Goal: Find specific page/section: Find specific page/section

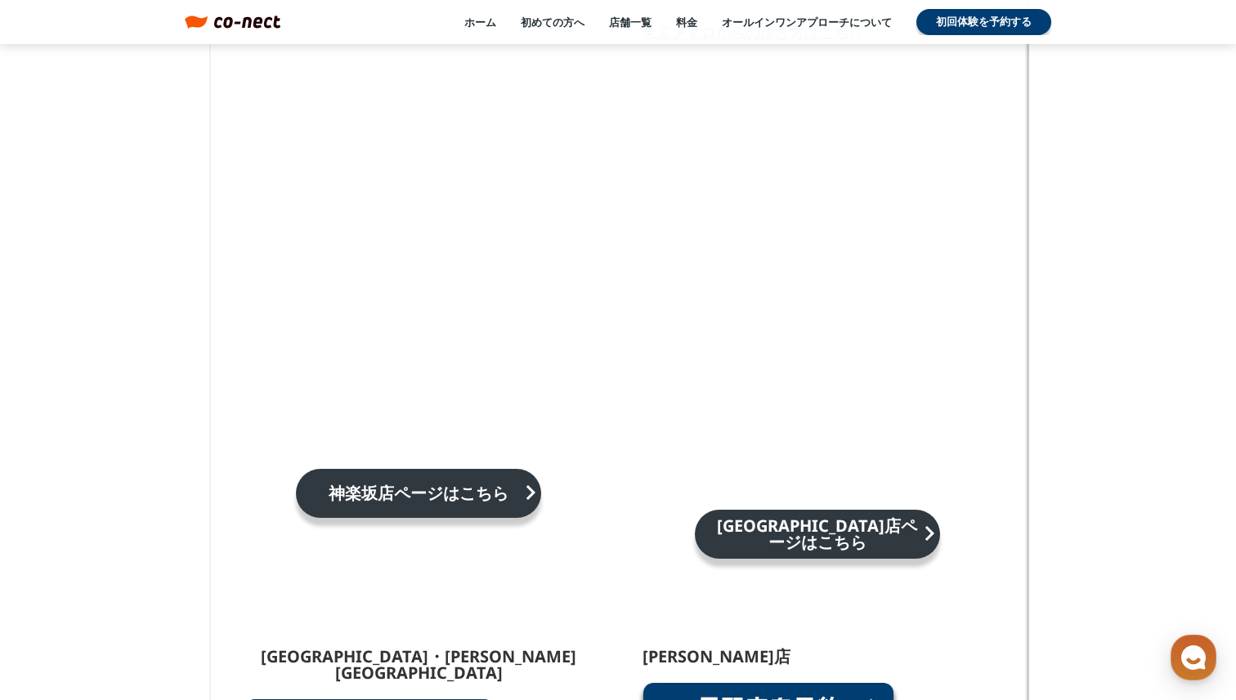
scroll to position [8828, 0]
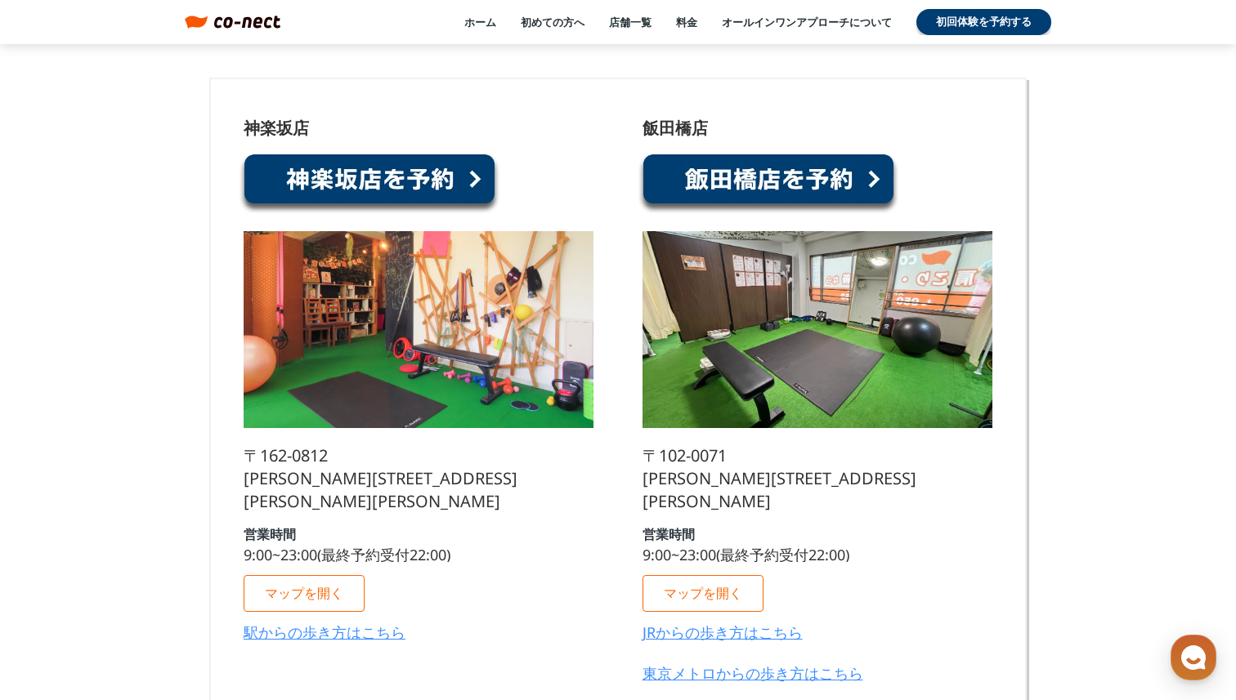
scroll to position [8372, 0]
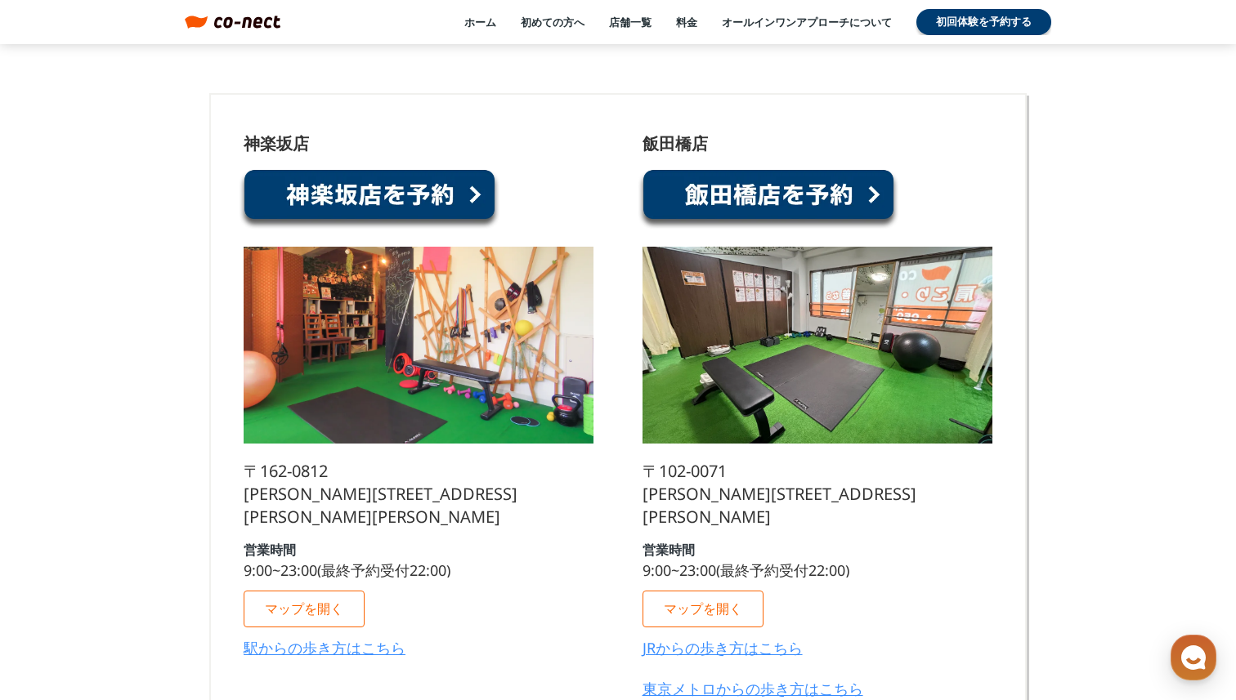
click at [589, 409] on img at bounding box center [419, 345] width 350 height 197
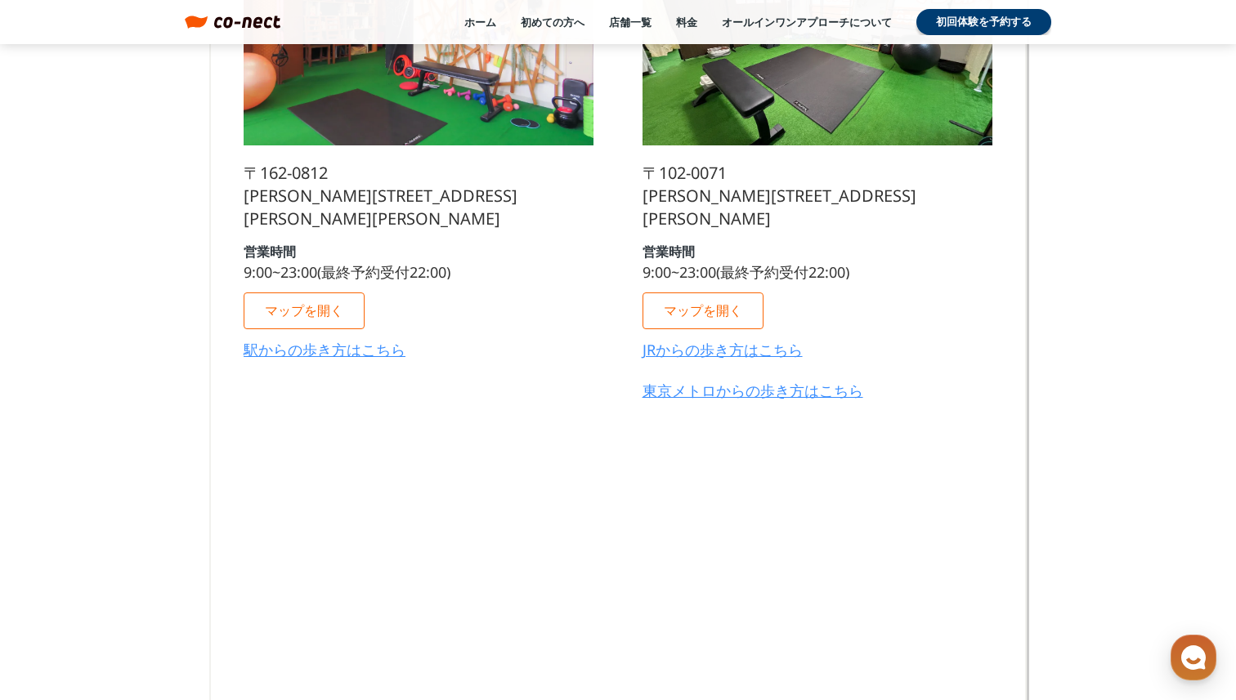
scroll to position [8573, 0]
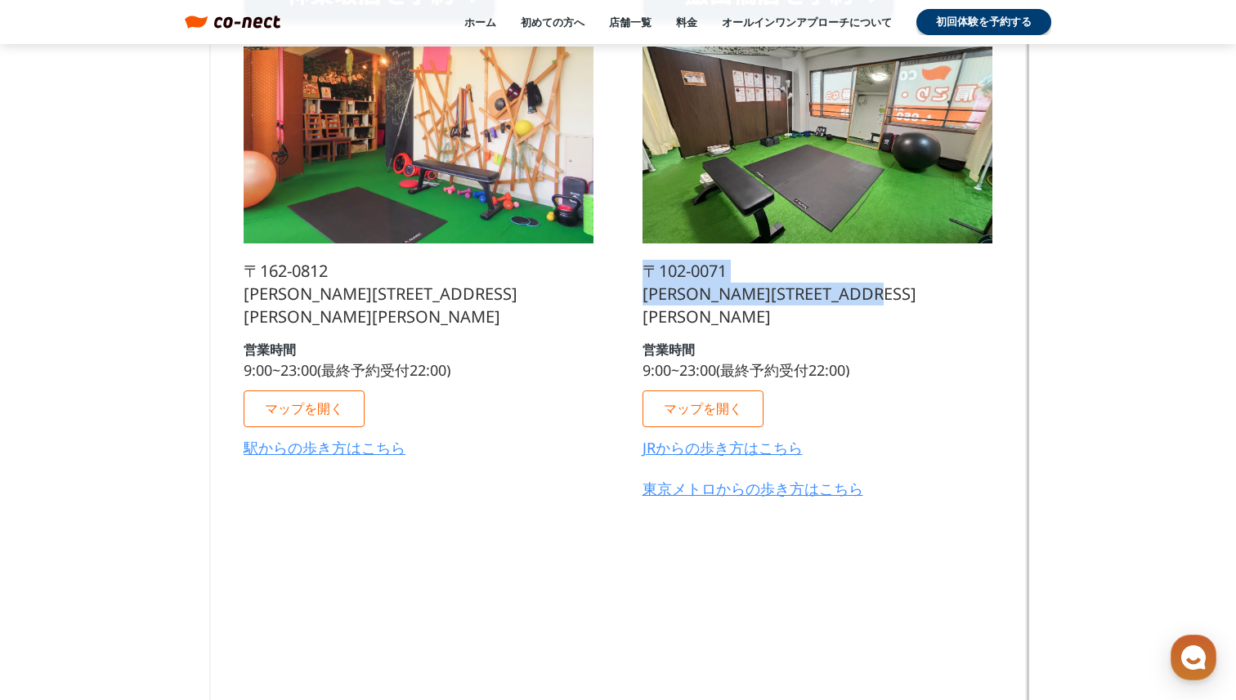
drag, startPoint x: 644, startPoint y: 274, endPoint x: 673, endPoint y: 309, distance: 45.8
click at [673, 309] on p "〒102-0071 東京都千代田区富士見１丁目７−７ 女部田ビル 3F" at bounding box center [817, 294] width 350 height 69
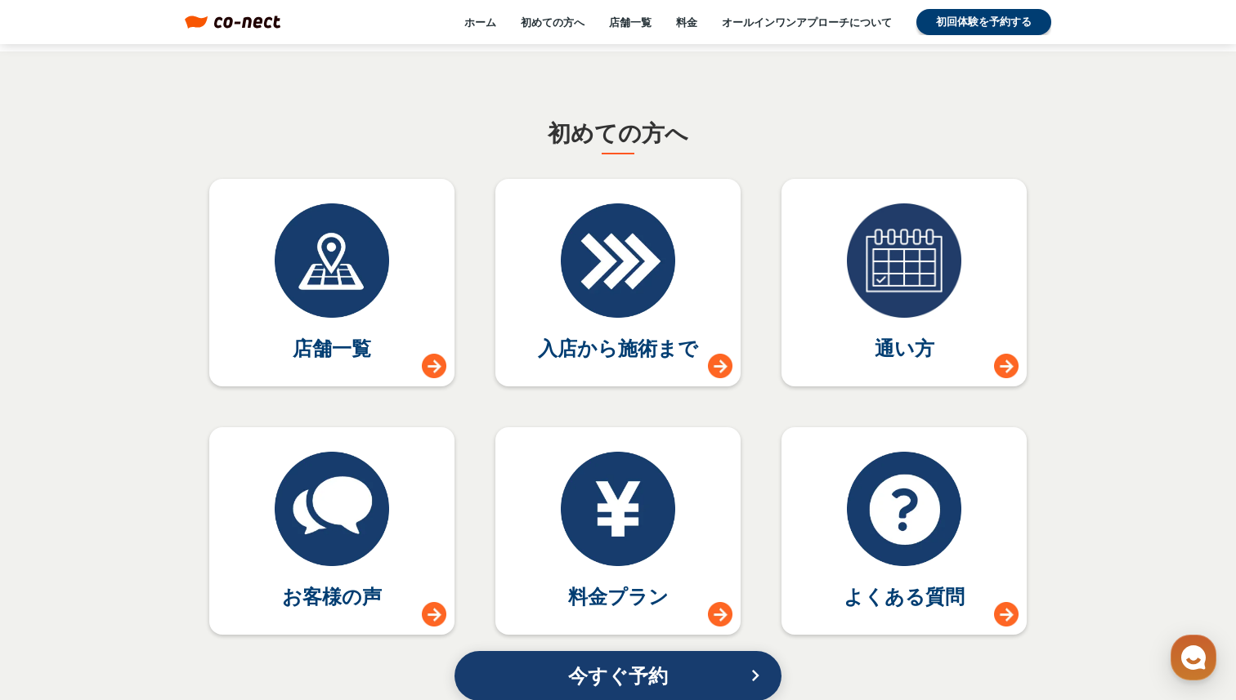
scroll to position [7061, 0]
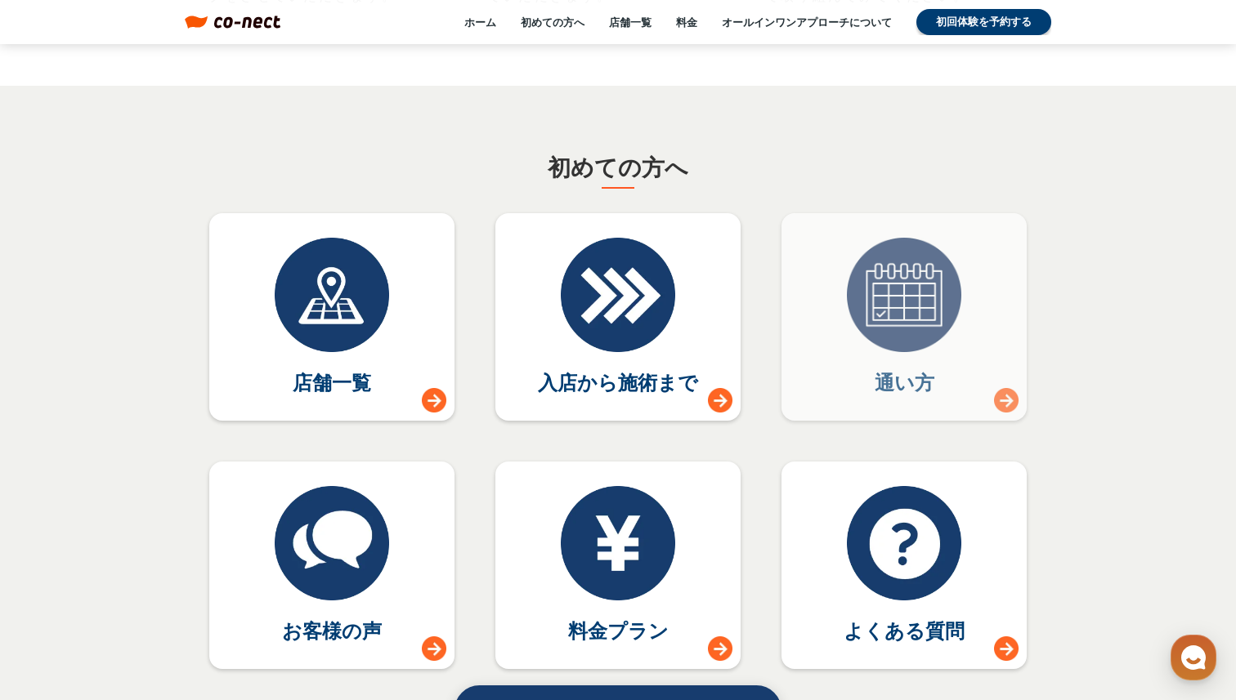
click at [858, 296] on div at bounding box center [904, 295] width 114 height 114
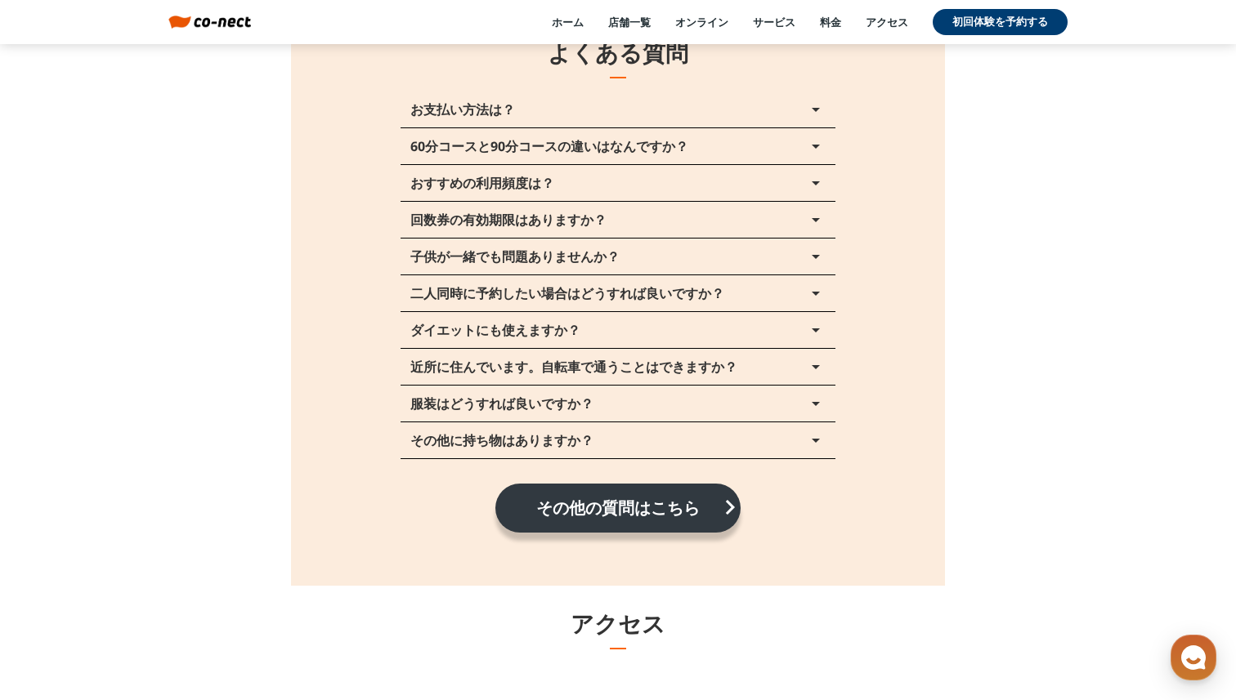
scroll to position [18403, 0]
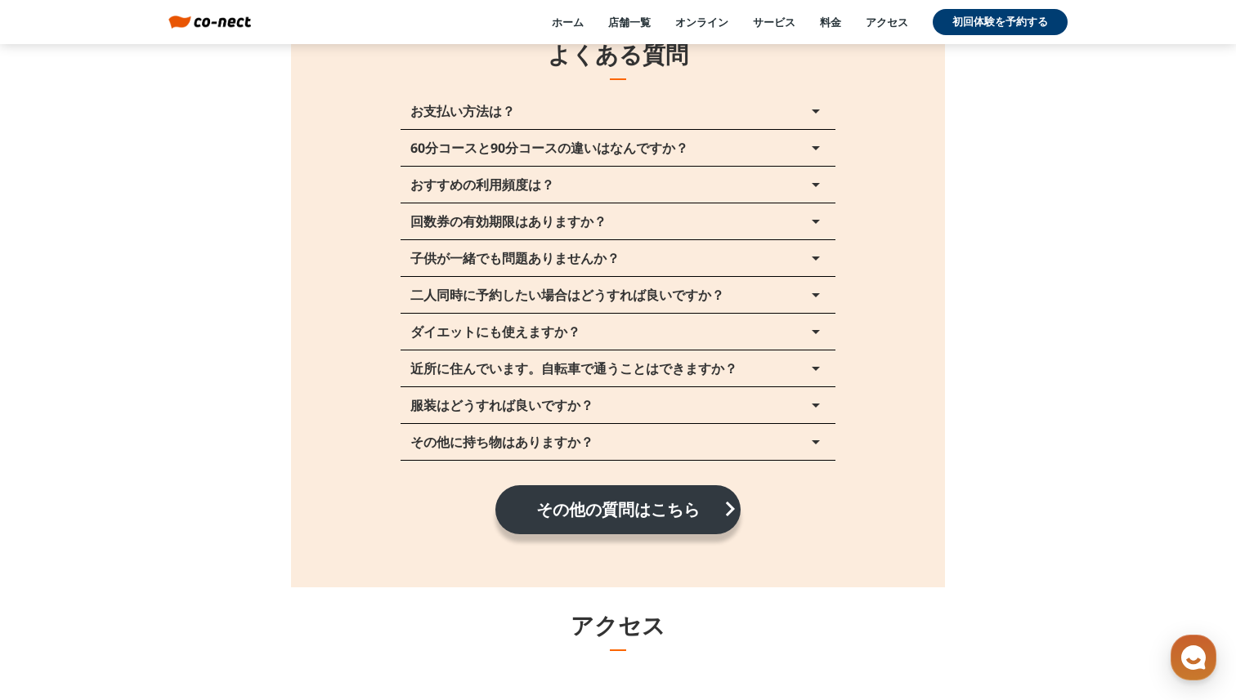
click at [764, 114] on button "お支払い方法は？ arrow_drop_up" at bounding box center [617, 111] width 435 height 36
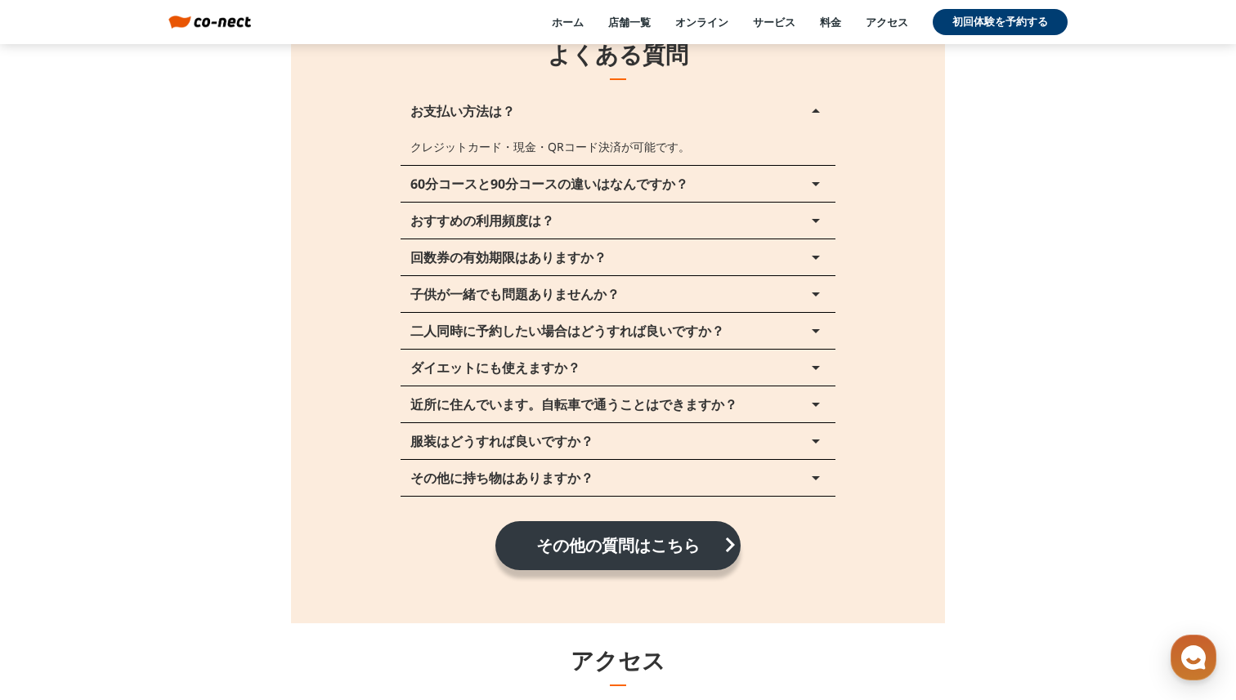
click at [764, 113] on button "お支払い方法は？ arrow_drop_up" at bounding box center [617, 111] width 435 height 36
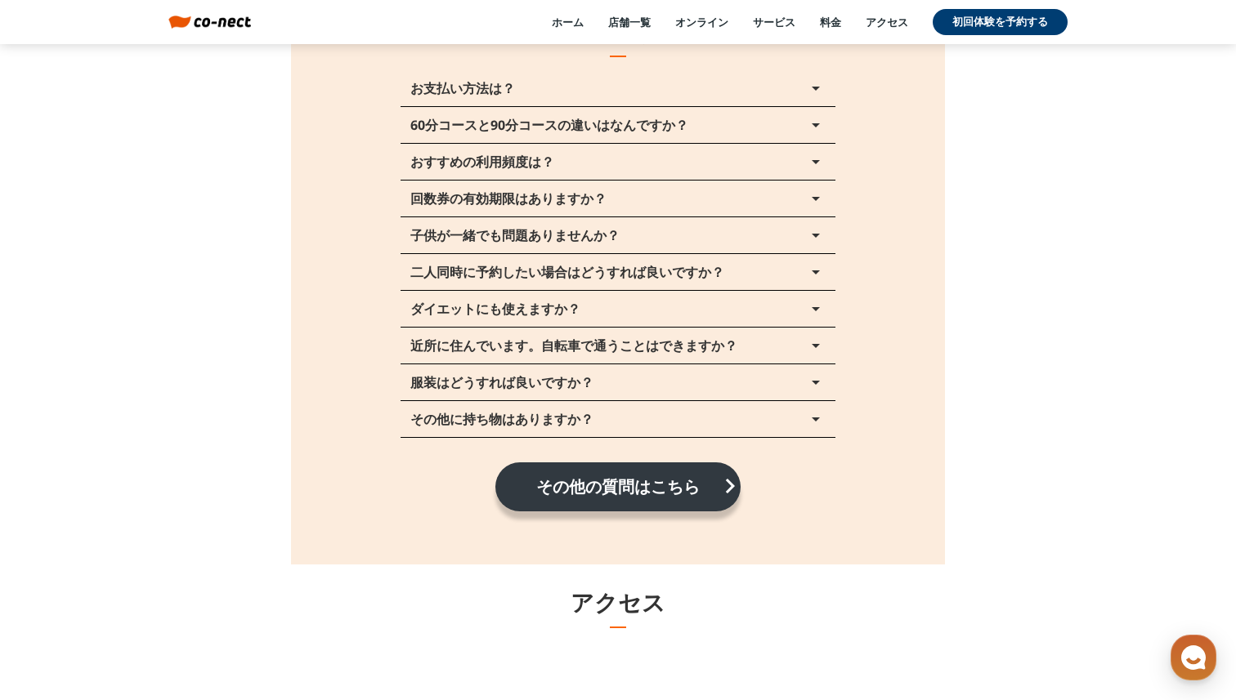
scroll to position [18427, 0]
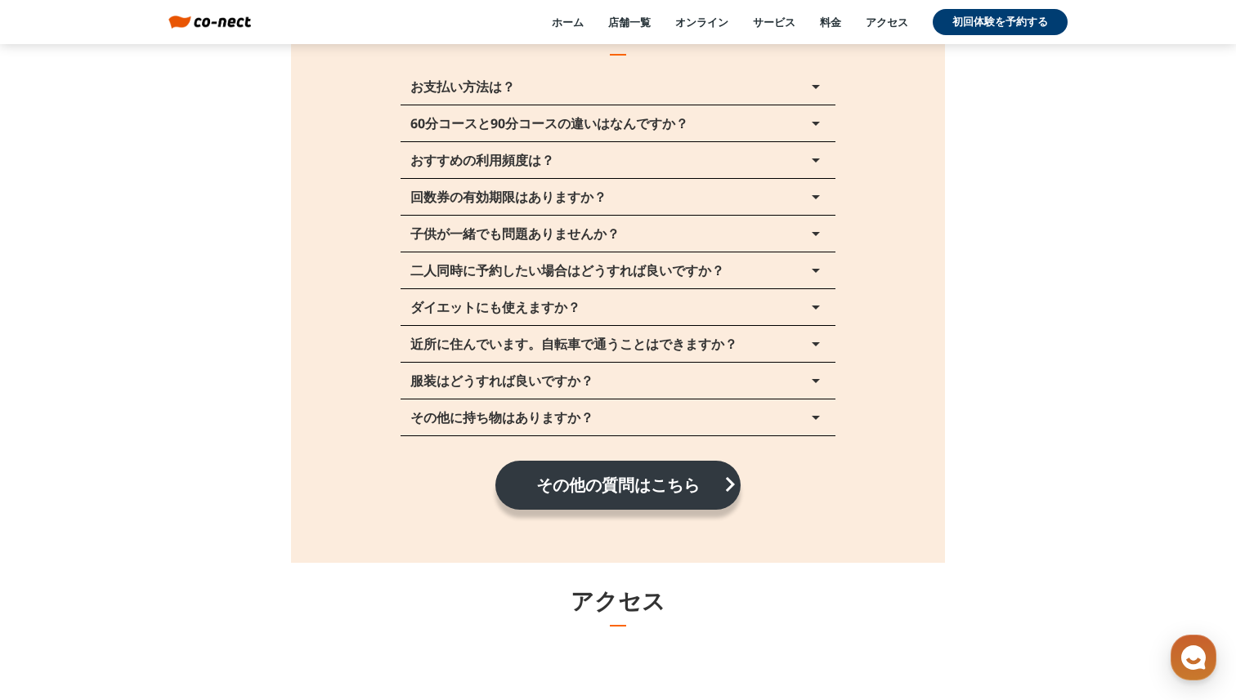
click at [644, 266] on p "二人同時に予約したい場合はどうすれば良いですか？" at bounding box center [567, 270] width 314 height 13
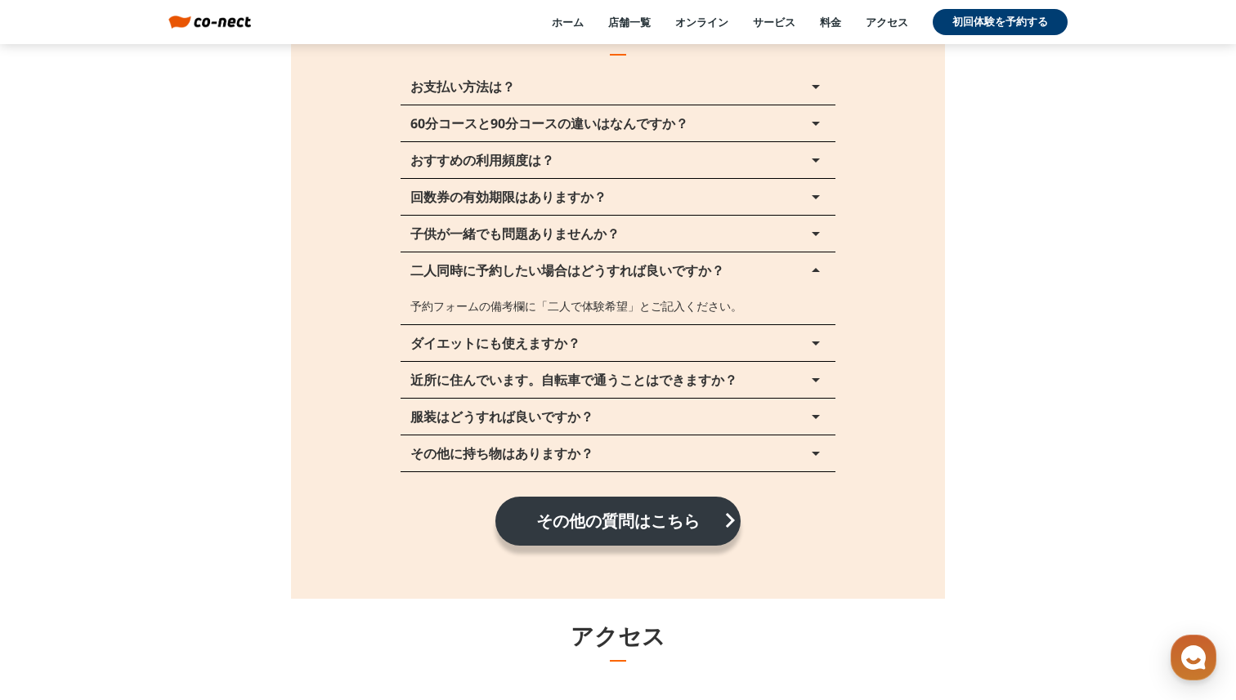
click at [644, 266] on p "二人同時に予約したい場合はどうすれば良いですか？" at bounding box center [567, 270] width 314 height 13
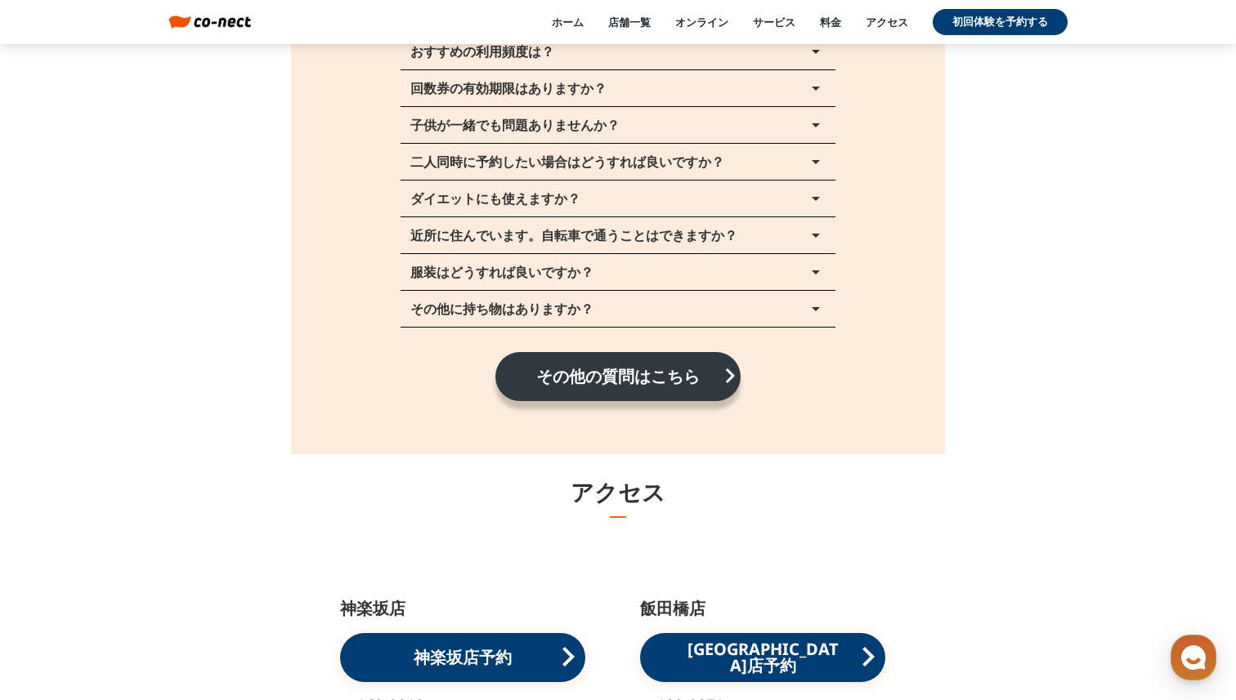
scroll to position [18455, 0]
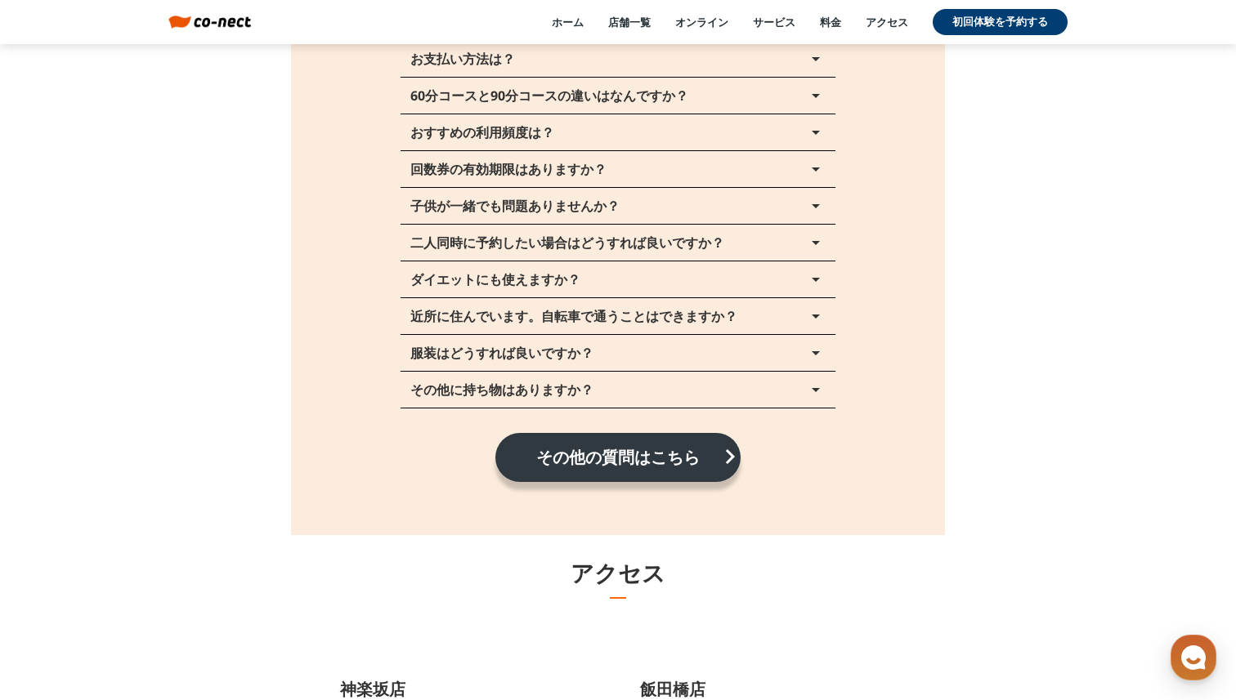
click at [634, 201] on button "子供が一緒でも問題ありませんか？ arrow_drop_up" at bounding box center [617, 206] width 435 height 36
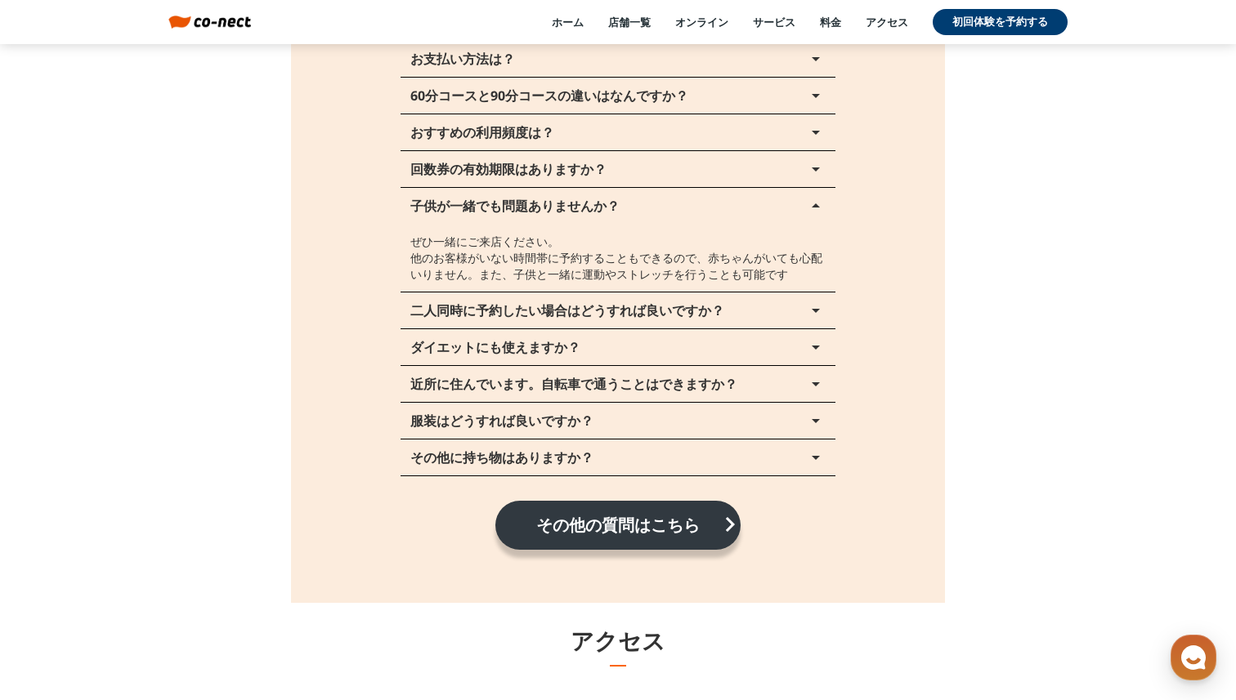
click at [634, 201] on button "子供が一緒でも問題ありませんか？ arrow_drop_up" at bounding box center [617, 206] width 435 height 36
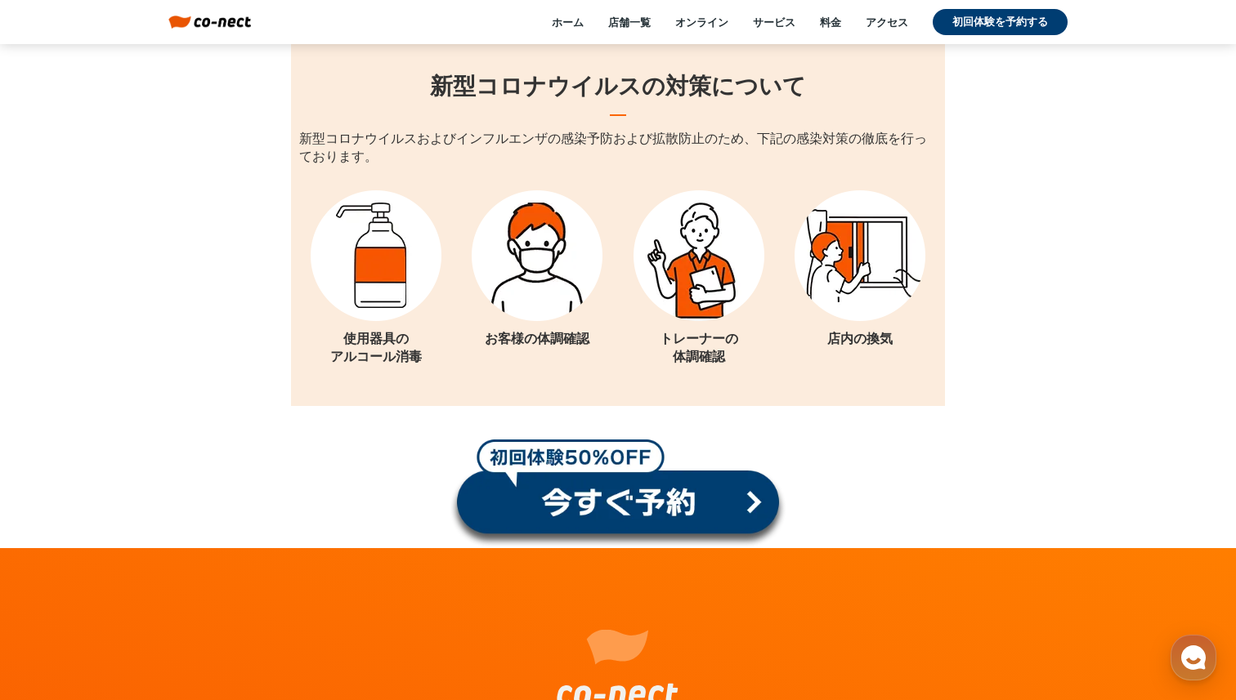
scroll to position [21590, 0]
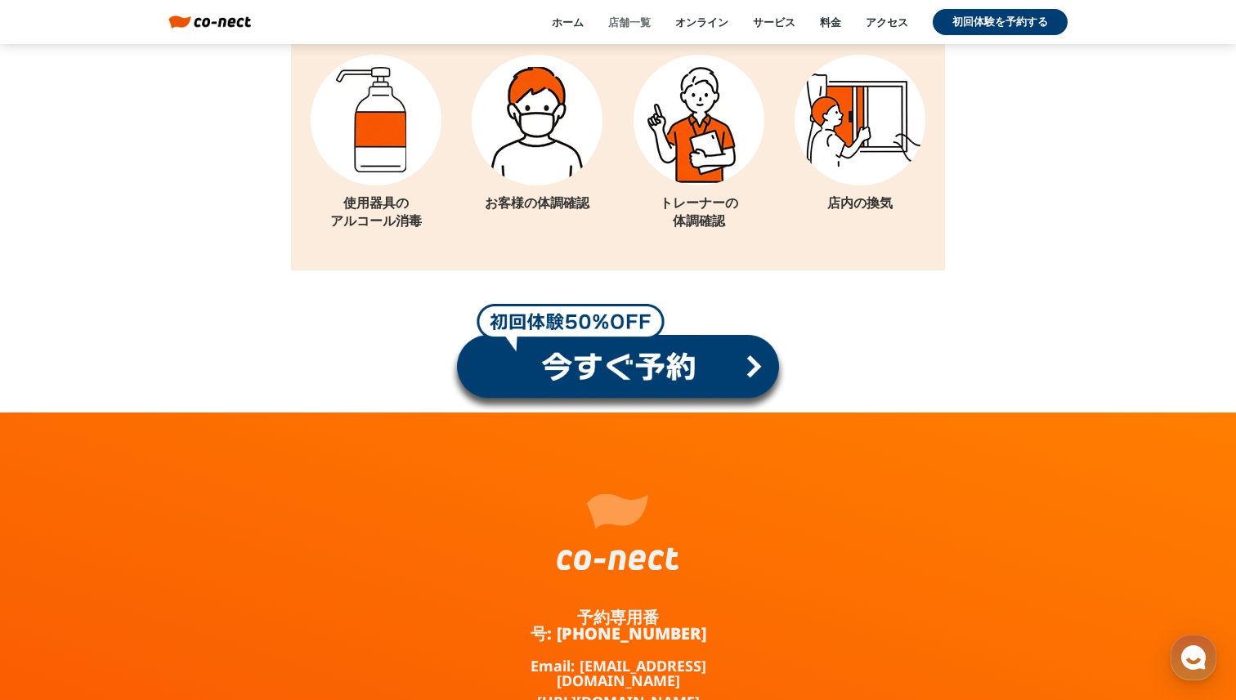
click at [636, 24] on link "店舗一覧" at bounding box center [629, 22] width 42 height 15
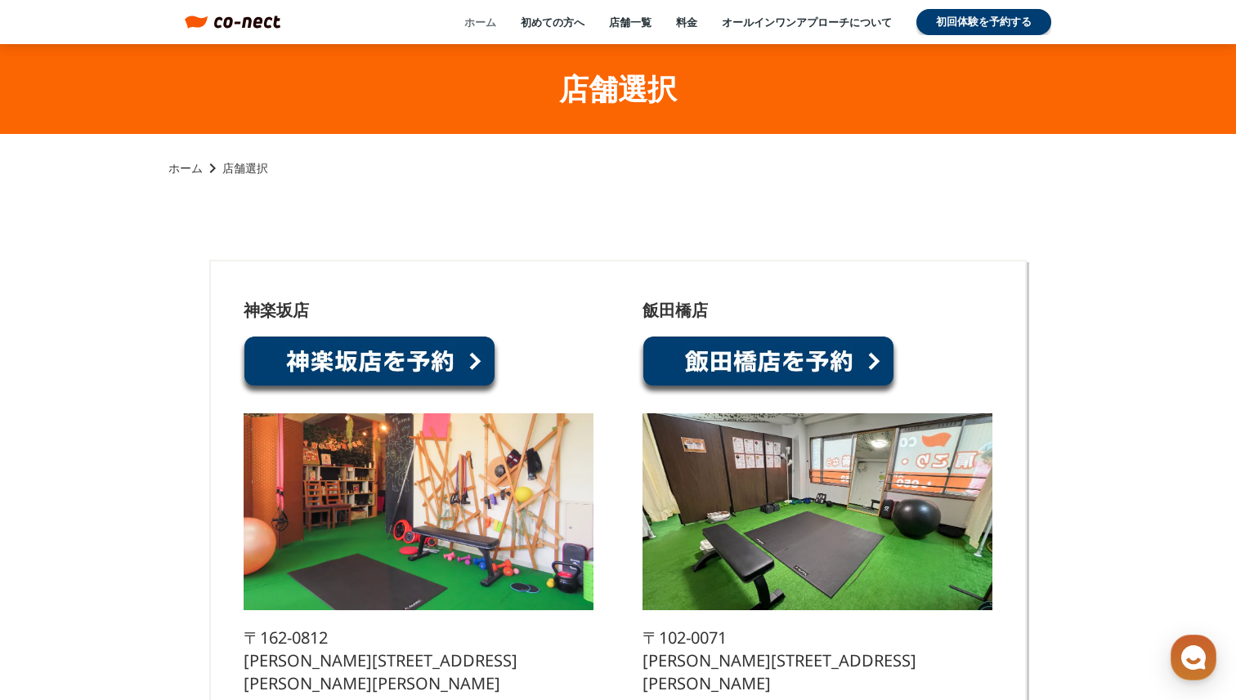
click at [484, 25] on link "ホーム" at bounding box center [480, 22] width 32 height 15
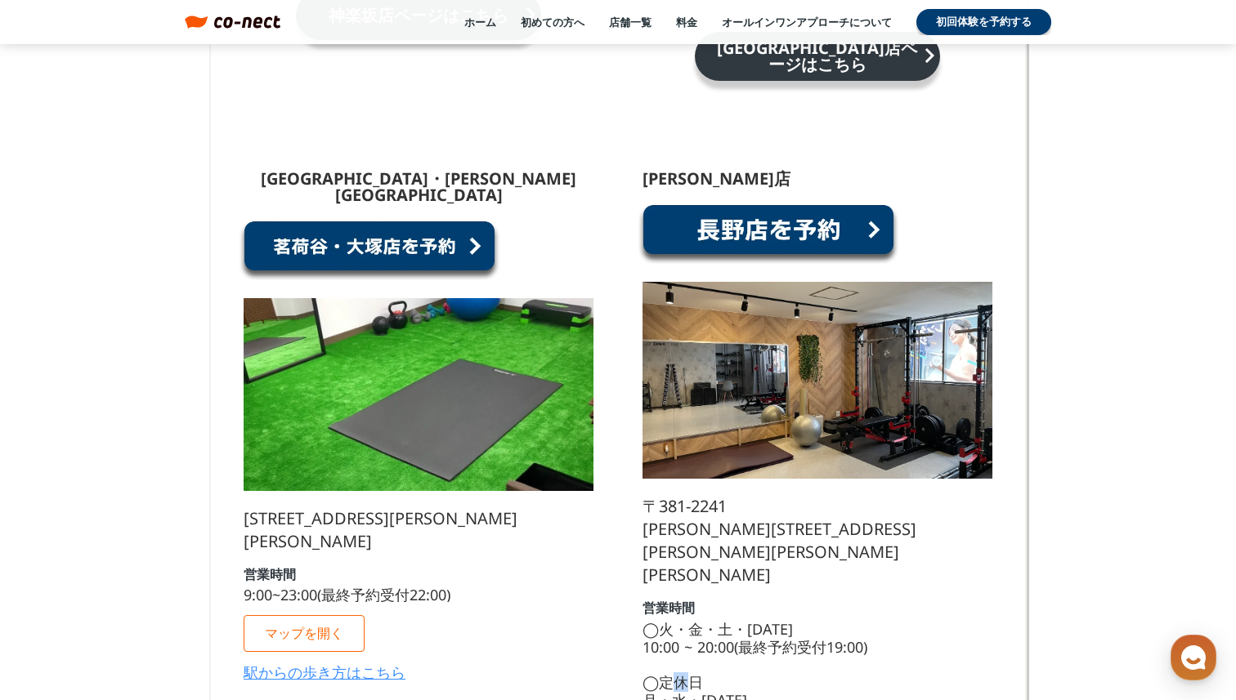
scroll to position [9508, 0]
